Goal: Transaction & Acquisition: Purchase product/service

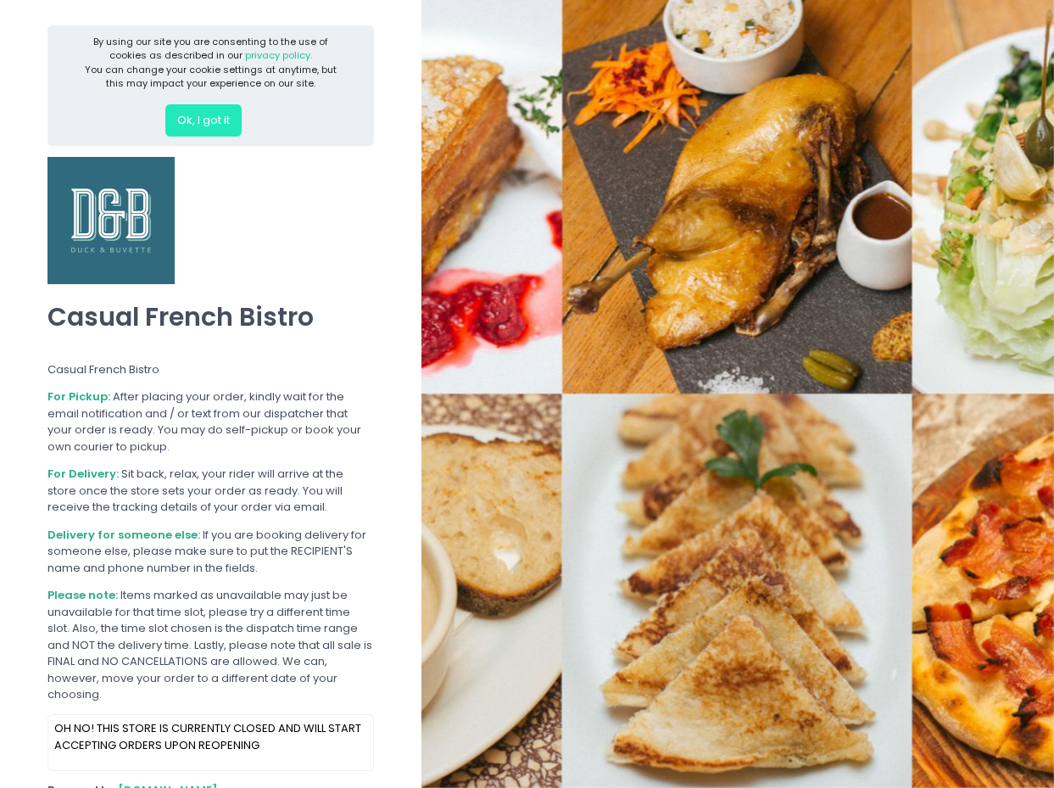
click at [218, 116] on button "Ok, I got it" at bounding box center [203, 120] width 76 height 32
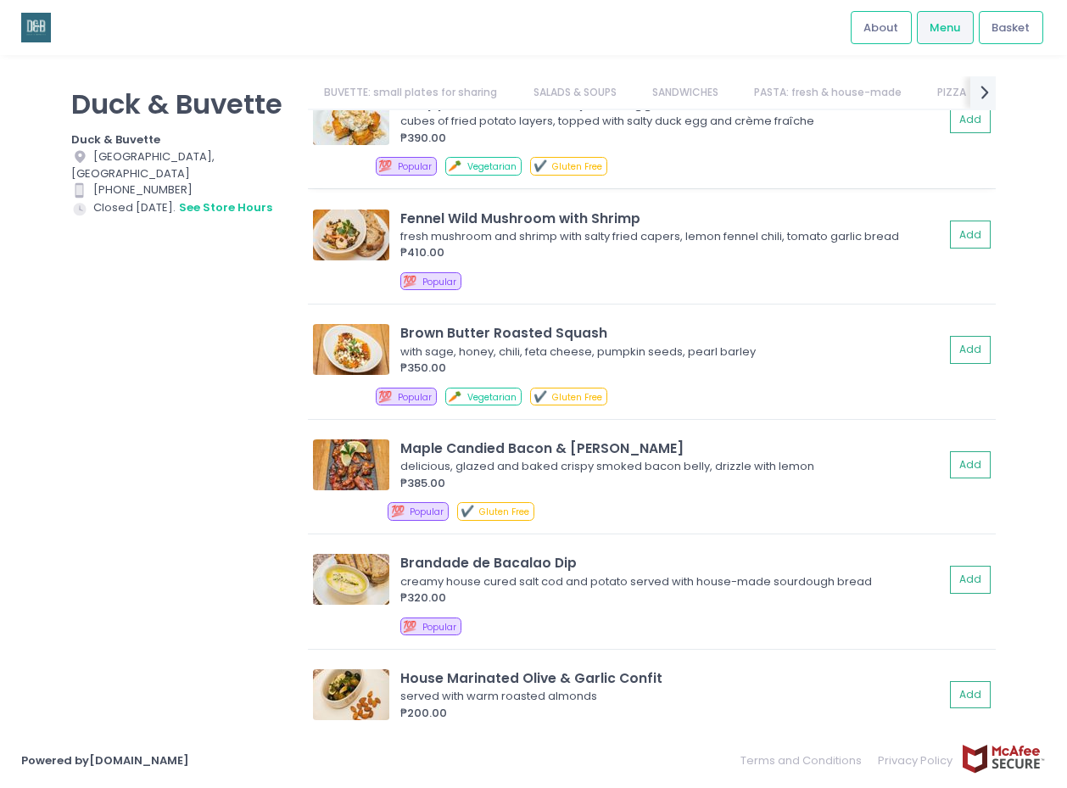
scroll to position [204, 0]
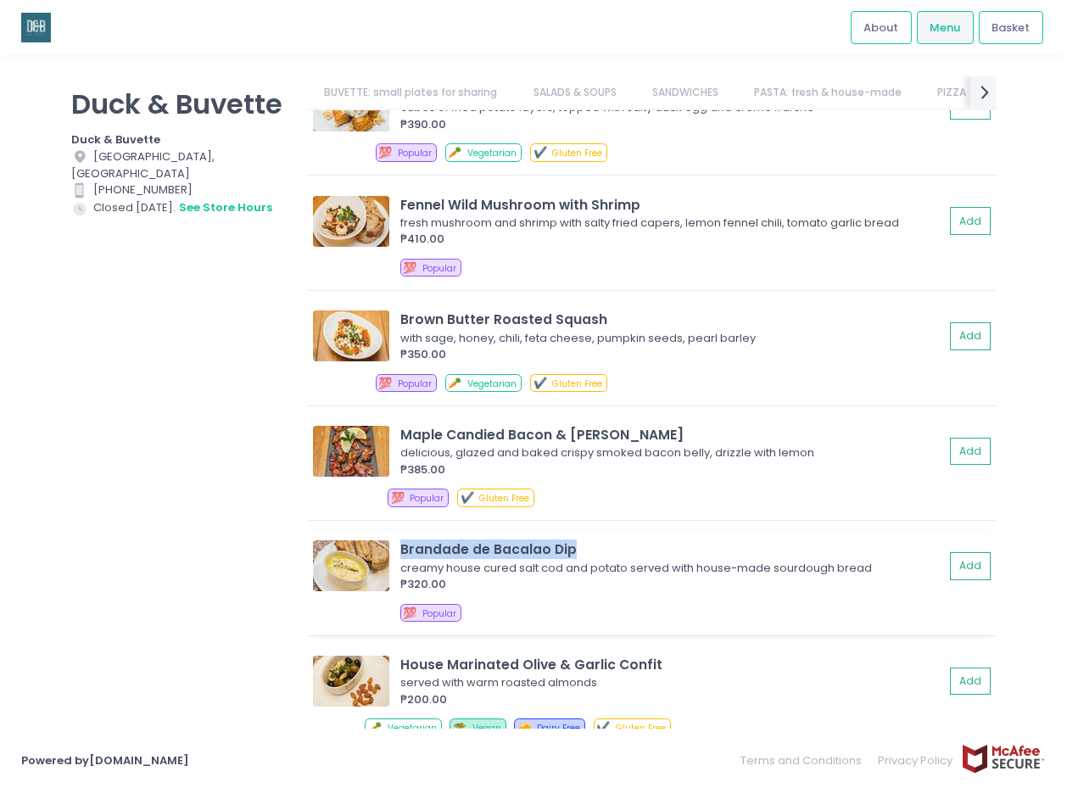
drag, startPoint x: 592, startPoint y: 550, endPoint x: 404, endPoint y: 550, distance: 188.3
click at [404, 550] on div "Brandade de Bacalao Dip" at bounding box center [672, 549] width 544 height 20
copy div "Brandade de Bacalao Dip"
